Goal: Task Accomplishment & Management: Manage account settings

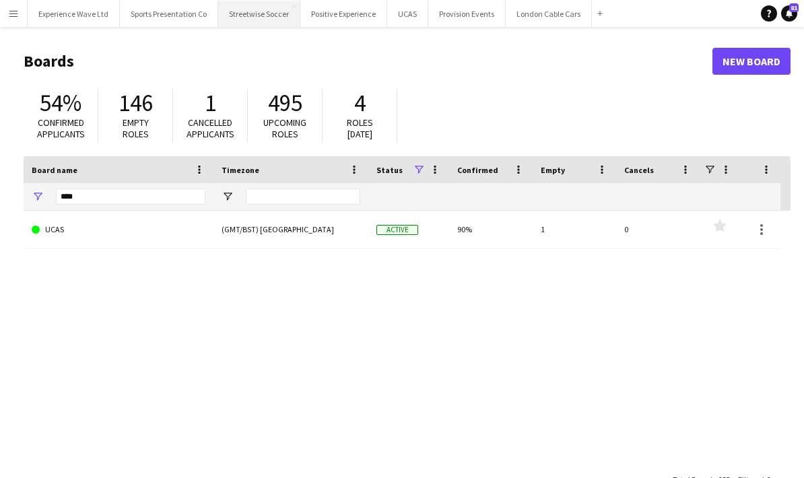
click at [257, 15] on button "Streetwise Soccer Close" at bounding box center [259, 14] width 82 height 26
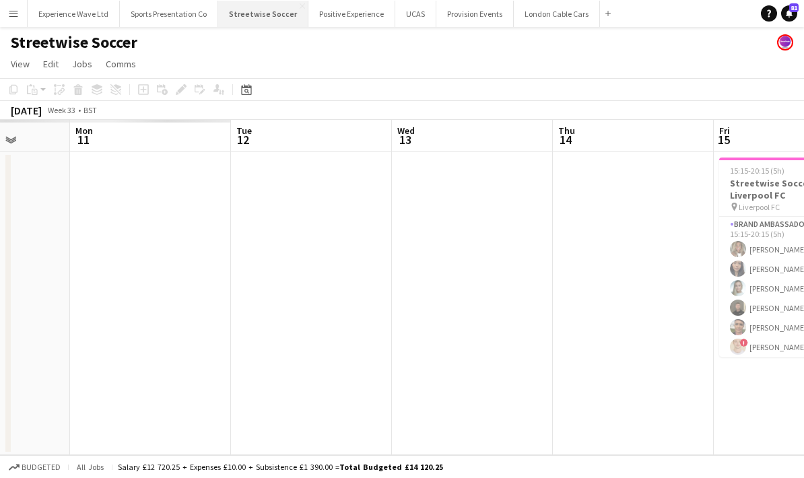
scroll to position [0, 413]
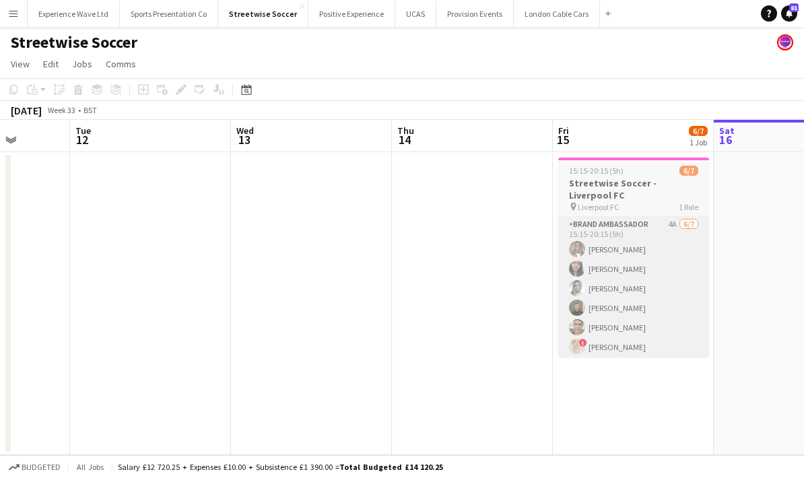
click at [640, 313] on app-card-role "Brand Ambassador 4A [DATE] 15:15-20:15 (5h) [PERSON_NAME] Man [PERSON_NAME] Hel…" at bounding box center [633, 298] width 151 height 163
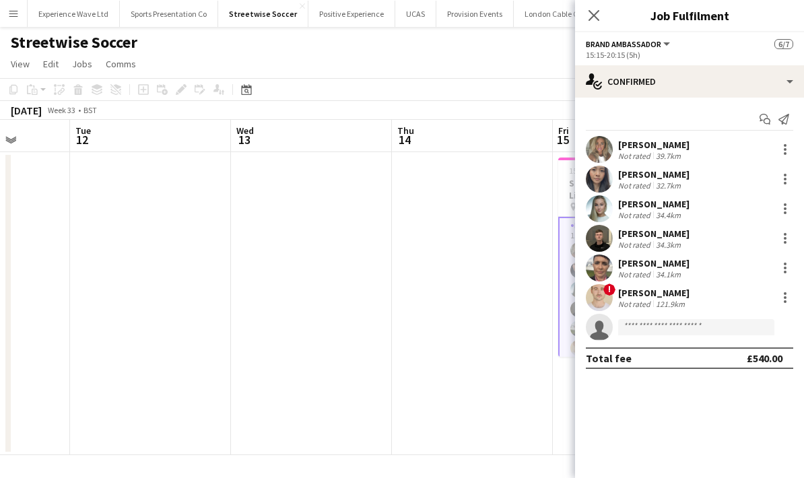
click at [706, 307] on div "! [PERSON_NAME] Not rated 121.9km" at bounding box center [689, 297] width 229 height 27
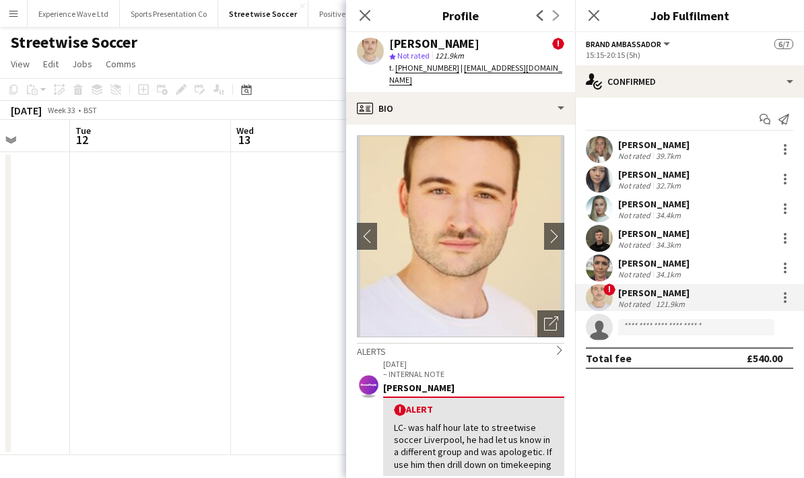
click at [666, 48] on button "Brand Ambassador" at bounding box center [629, 44] width 86 height 10
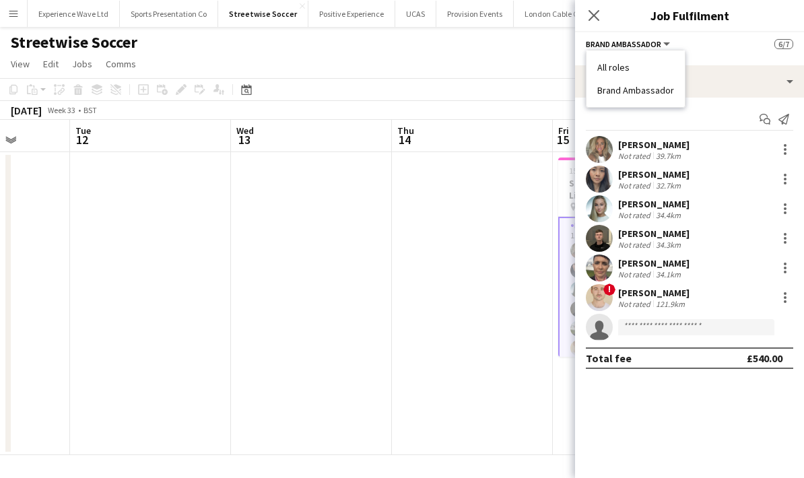
click at [715, 47] on div "Brand Ambassador All roles Brand Ambassador 6/7" at bounding box center [689, 44] width 207 height 12
click at [733, 51] on div "15:15-20:15 (5h)" at bounding box center [689, 55] width 207 height 10
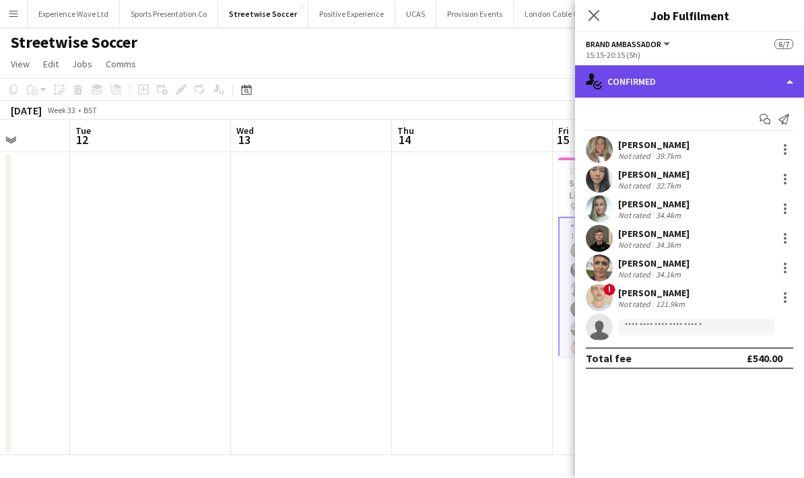
click at [786, 79] on div "single-neutral-actions-check-2 Confirmed" at bounding box center [689, 81] width 229 height 32
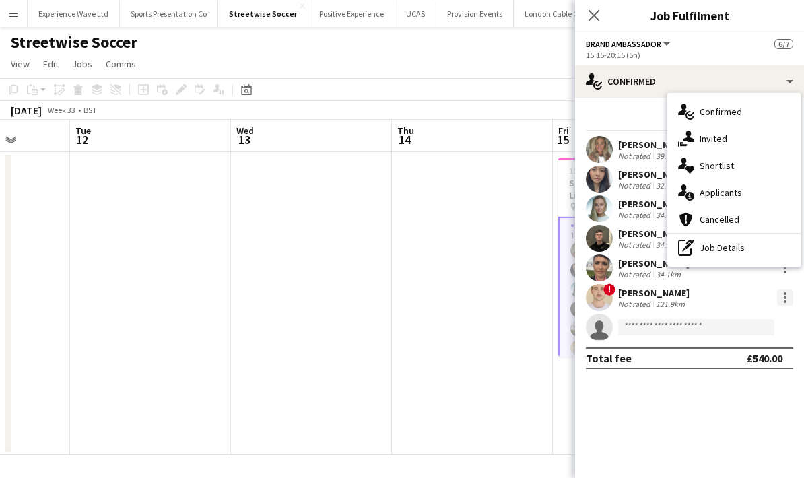
click at [787, 301] on div at bounding box center [785, 298] width 16 height 16
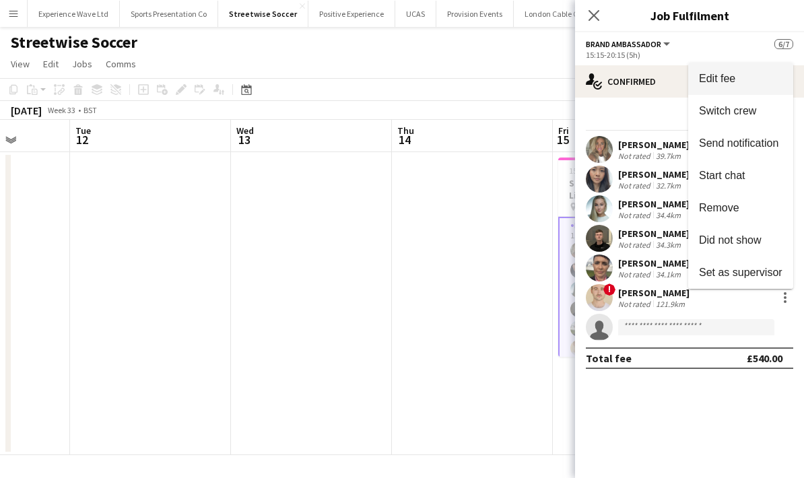
click at [734, 77] on span "Edit fee" at bounding box center [717, 78] width 36 height 11
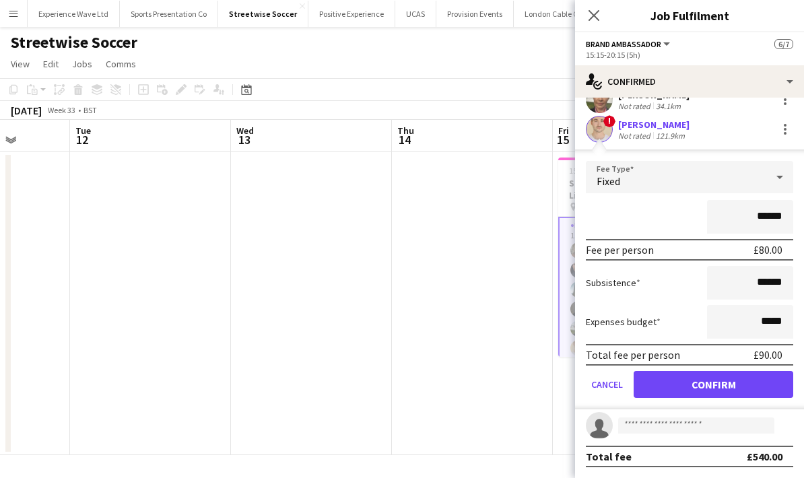
scroll to position [170, 0]
click at [598, 388] on button "Cancel" at bounding box center [607, 384] width 42 height 27
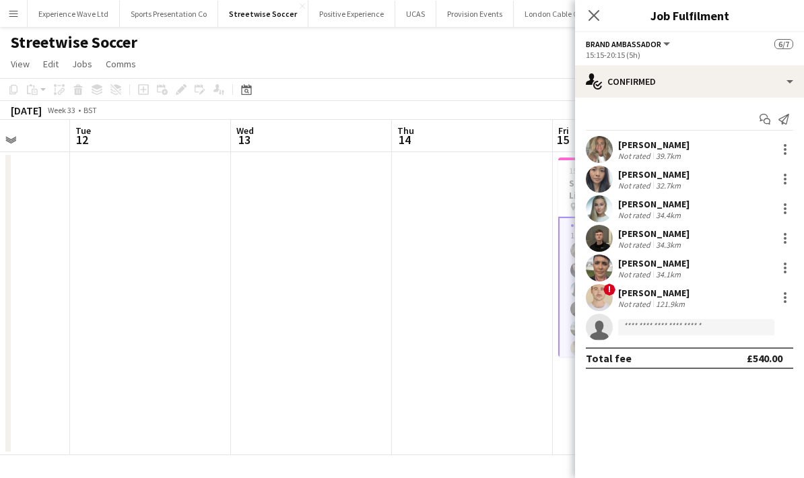
click at [665, 42] on button "Brand Ambassador" at bounding box center [629, 44] width 86 height 10
click at [731, 53] on div "15:15-20:15 (5h)" at bounding box center [689, 55] width 207 height 10
click at [730, 48] on div "Brand Ambassador All roles Brand Ambassador 6/7" at bounding box center [689, 44] width 207 height 12
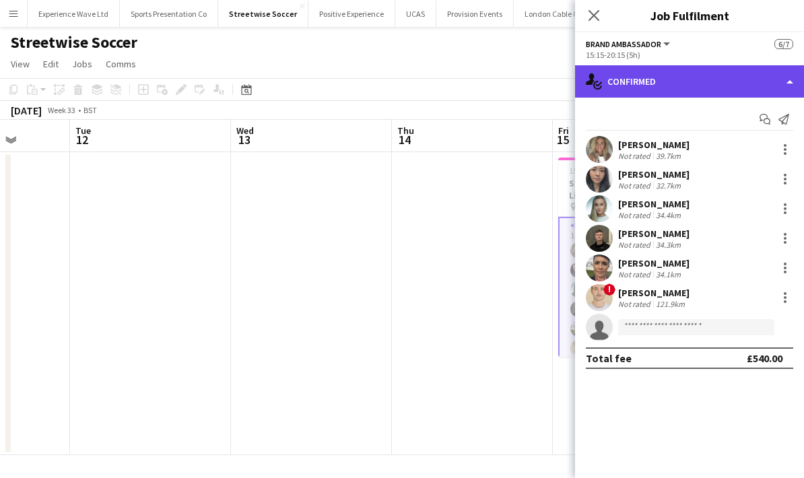
click at [789, 79] on div "single-neutral-actions-check-2 Confirmed" at bounding box center [689, 81] width 229 height 32
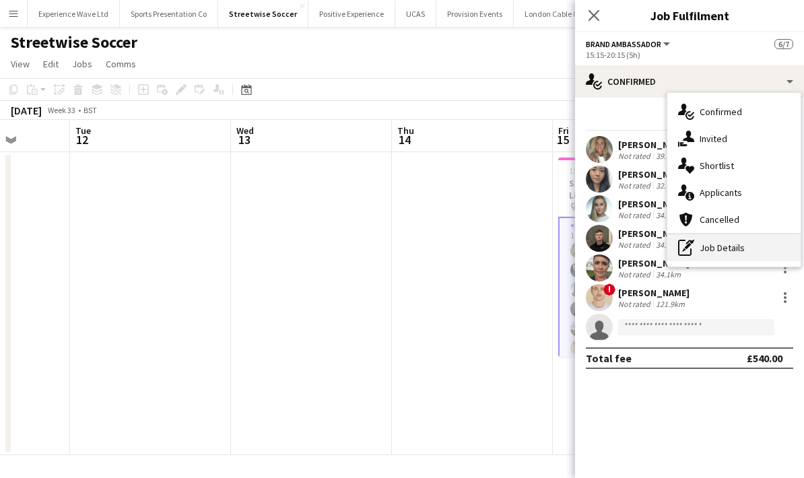
click at [728, 256] on div "pen-write Job Details" at bounding box center [733, 247] width 133 height 27
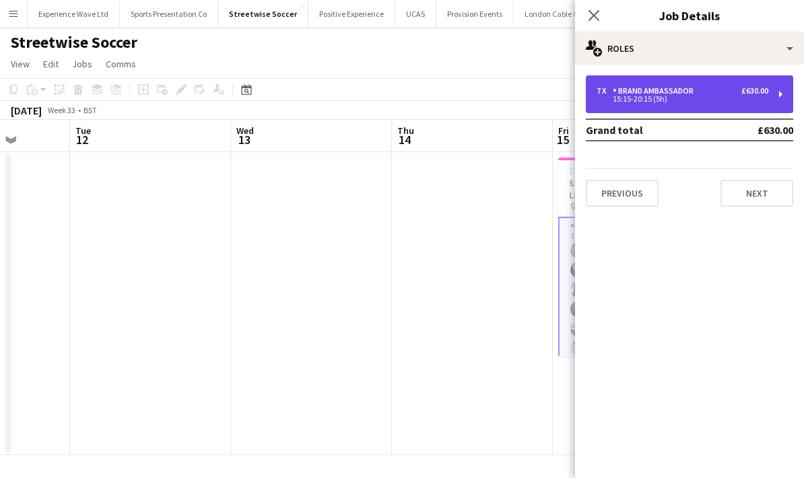
click at [760, 94] on div "£630.00" at bounding box center [755, 90] width 27 height 9
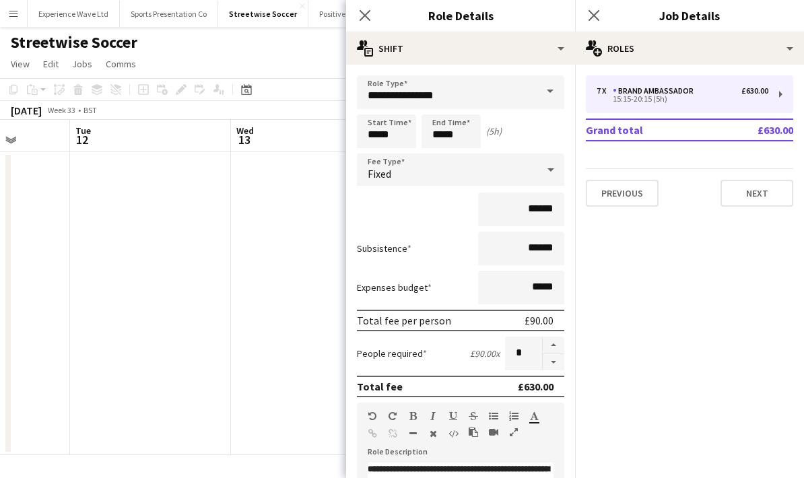
click at [540, 99] on span at bounding box center [550, 91] width 28 height 32
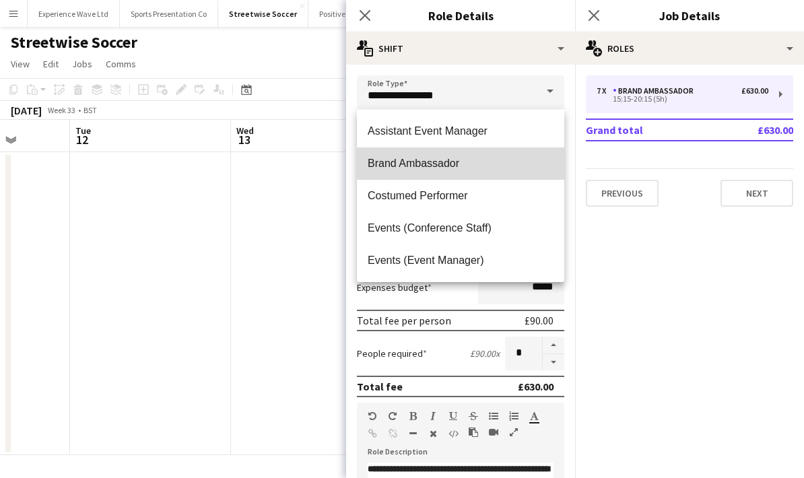
click at [464, 172] on mat-option "Brand Ambassador" at bounding box center [460, 164] width 207 height 32
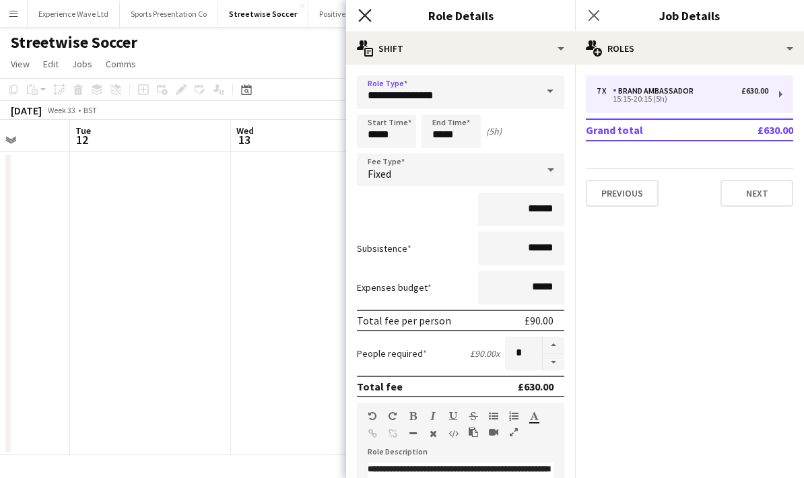
click at [362, 17] on icon "Close pop-in" at bounding box center [364, 15] width 13 height 13
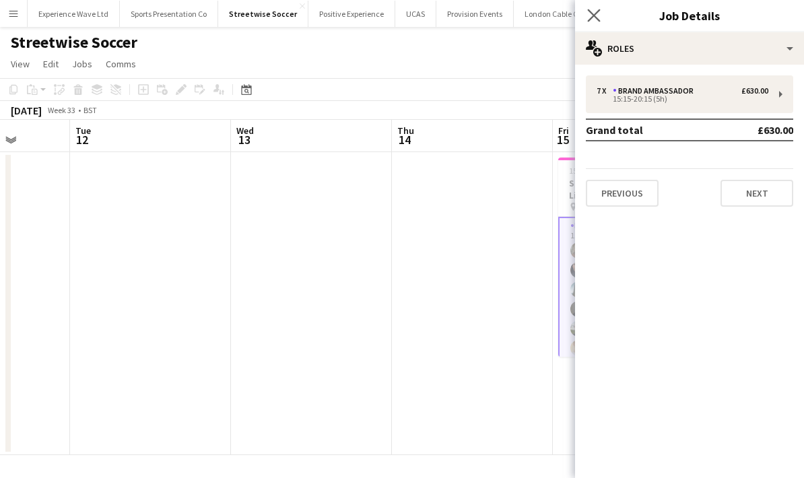
click at [588, 22] on app-icon "Close pop-in" at bounding box center [595, 16] width 20 height 20
